Goal: Check status: Check status

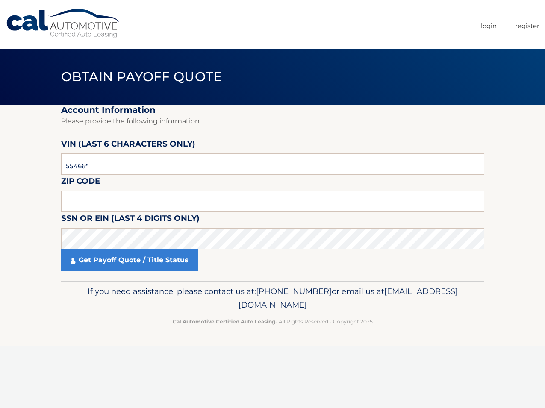
type input "554660"
type input "10312"
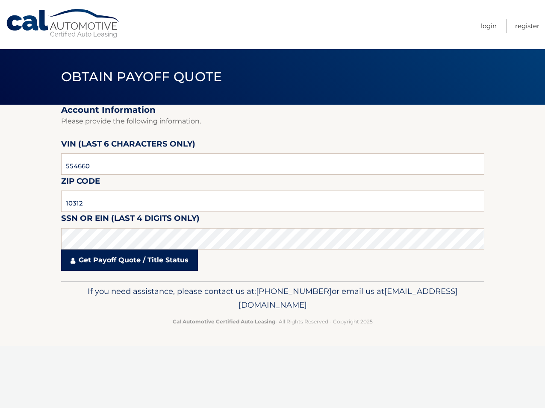
click at [118, 261] on link "Get Payoff Quote / Title Status" at bounding box center [129, 259] width 137 height 21
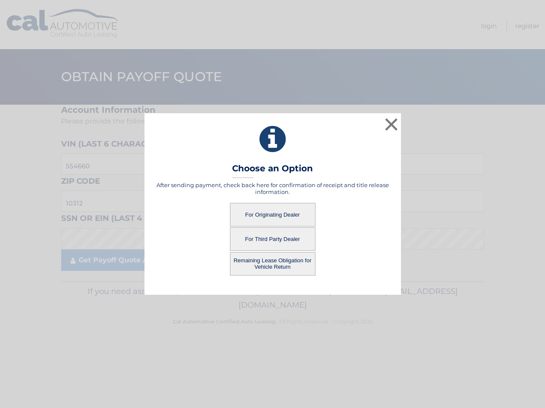
click at [276, 264] on button "Remaining Lease Obligation for Vehicle Return" at bounding box center [272, 263] width 85 height 23
click at [267, 262] on button "Remaining Lease Obligation for Vehicle Return" at bounding box center [272, 263] width 85 height 23
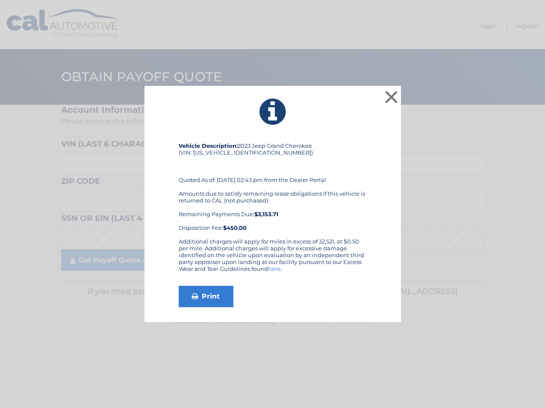
click at [232, 153] on div "Vehicle Description: 2023 Jeep Grand Cherokee (VIN: 1C4RJHAG5PC554660) Quoted A…" at bounding box center [273, 190] width 188 height 96
copy div "1C4RJHAG5PC554660"
click at [392, 93] on button "×" at bounding box center [391, 96] width 17 height 17
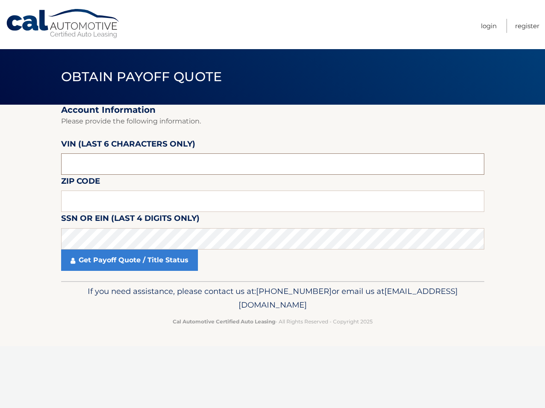
click at [152, 163] on input "text" at bounding box center [272, 163] width 423 height 21
type input "554660"
type input "10312"
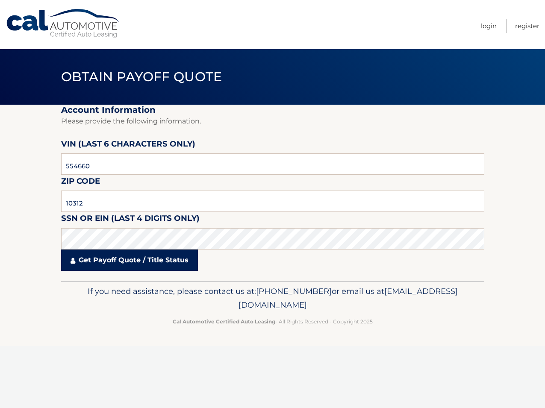
click at [92, 263] on link "Get Payoff Quote / Title Status" at bounding box center [129, 259] width 137 height 21
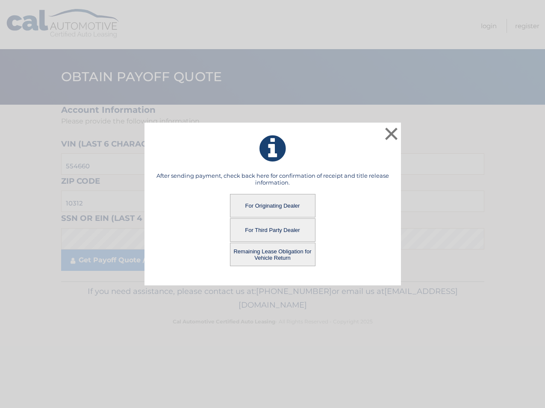
click at [270, 204] on button "For Originating Dealer" at bounding box center [272, 205] width 85 height 23
click at [275, 206] on button "For Originating Dealer" at bounding box center [272, 205] width 85 height 23
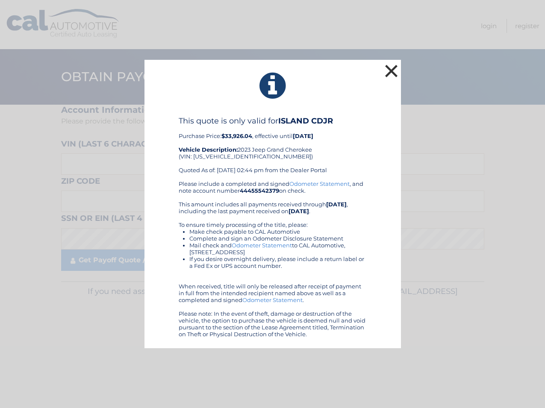
click at [387, 70] on button "×" at bounding box center [391, 70] width 17 height 17
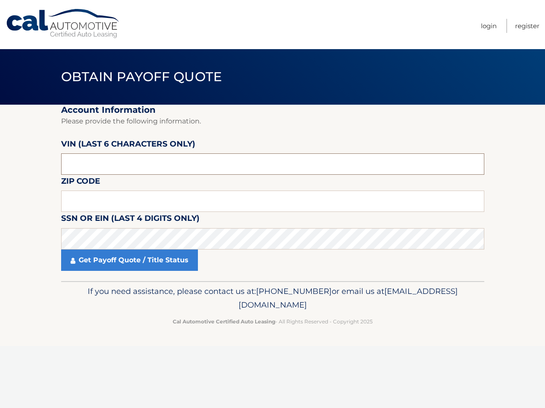
click at [144, 163] on input "text" at bounding box center [272, 163] width 423 height 21
type input "554660"
type input "10312"
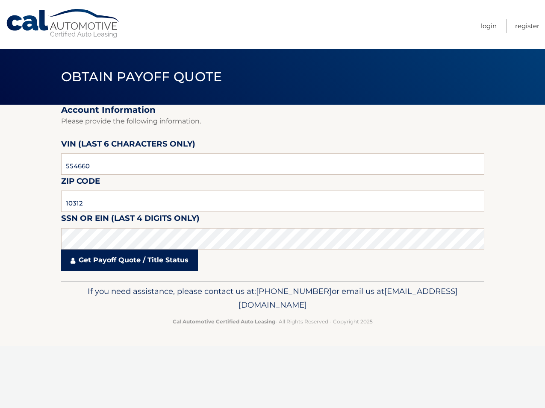
click at [135, 260] on link "Get Payoff Quote / Title Status" at bounding box center [129, 259] width 137 height 21
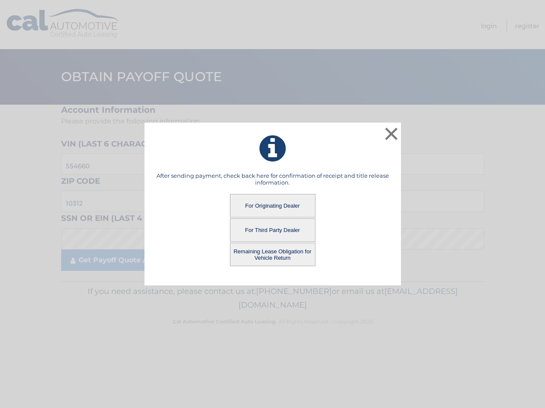
click at [272, 229] on button "For Third Party Dealer" at bounding box center [272, 229] width 85 height 23
click at [273, 227] on button "For Third Party Dealer" at bounding box center [272, 229] width 85 height 23
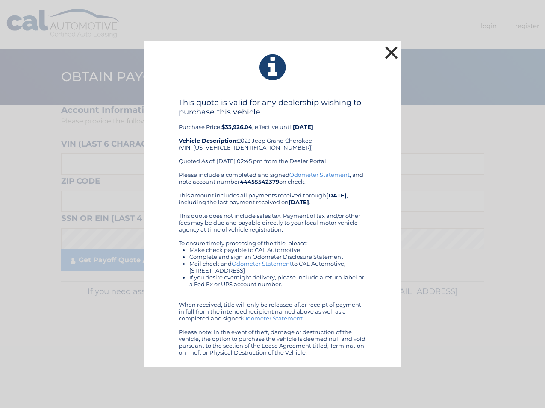
click at [394, 53] on button "×" at bounding box center [391, 52] width 17 height 17
